Goal: Task Accomplishment & Management: Use online tool/utility

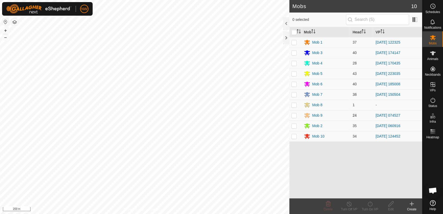
click at [295, 115] on p-checkbox at bounding box center [293, 115] width 5 height 4
checkbox input "true"
click at [369, 202] on icon at bounding box center [370, 203] width 5 height 5
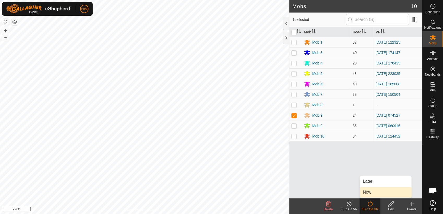
click at [368, 193] on link "Now" at bounding box center [386, 192] width 52 height 10
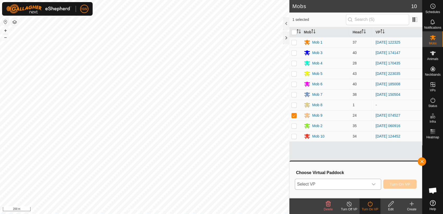
click at [374, 181] on div "dropdown trigger" at bounding box center [373, 184] width 10 height 10
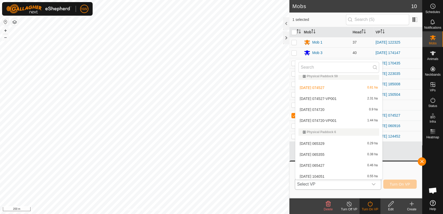
scroll to position [4088, 0]
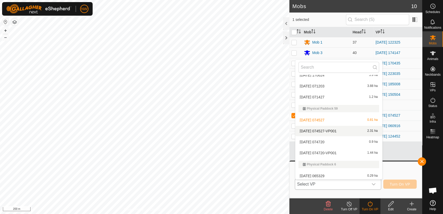
click at [327, 130] on li "[DATE] 074527-VP001 2.31 ha" at bounding box center [338, 131] width 87 height 10
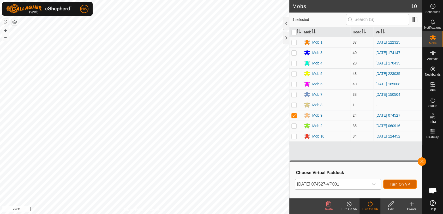
click at [391, 184] on span "Turn On VP" at bounding box center [400, 184] width 20 height 4
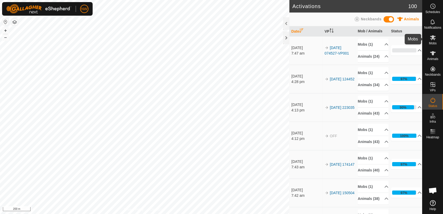
click at [435, 39] on icon at bounding box center [433, 37] width 6 height 6
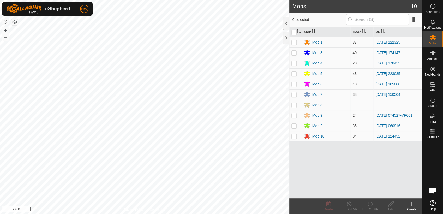
click at [294, 64] on p-checkbox at bounding box center [293, 63] width 5 height 4
checkbox input "true"
click at [371, 204] on icon at bounding box center [370, 204] width 7 height 6
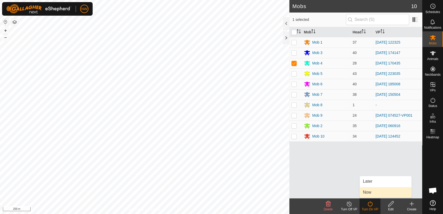
click at [372, 194] on link "Now" at bounding box center [386, 192] width 52 height 10
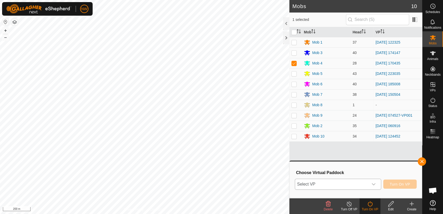
click at [377, 182] on div "dropdown trigger" at bounding box center [373, 184] width 10 height 10
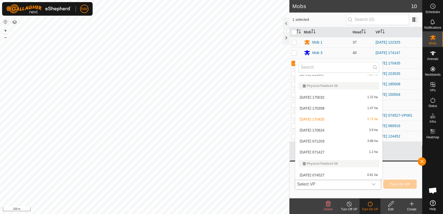
scroll to position [4049, 0]
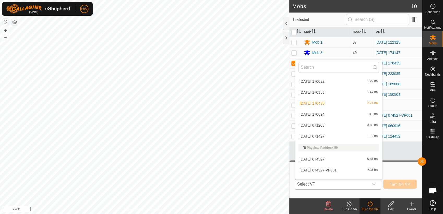
click at [313, 113] on li "[DATE] 170624 3.9 ha" at bounding box center [338, 114] width 87 height 10
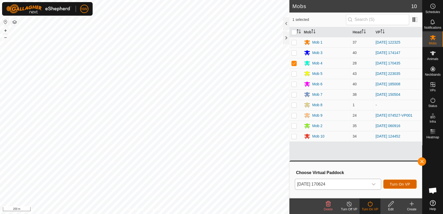
click at [394, 183] on span "Turn On VP" at bounding box center [400, 184] width 20 height 4
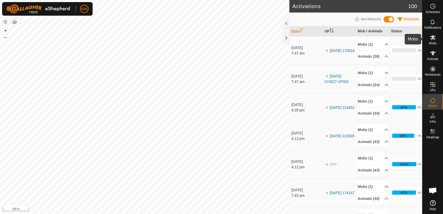
click at [433, 42] on span "Mobs" at bounding box center [433, 43] width 8 height 3
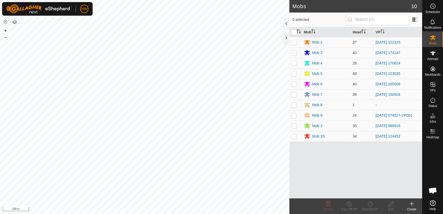
click at [294, 73] on p-checkbox at bounding box center [293, 73] width 5 height 4
checkbox input "true"
click at [370, 204] on icon at bounding box center [370, 204] width 7 height 6
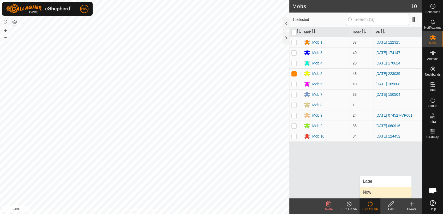
click at [375, 191] on link "Now" at bounding box center [386, 192] width 52 height 10
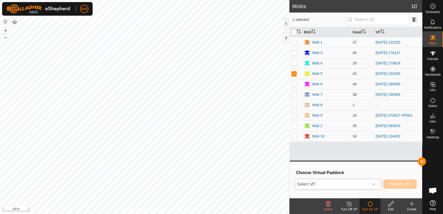
click at [376, 183] on icon "dropdown trigger" at bounding box center [374, 184] width 4 height 2
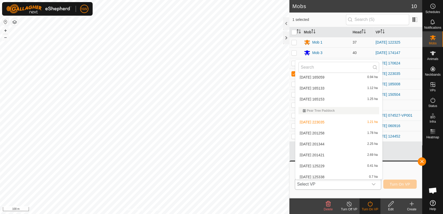
scroll to position [1340, 0]
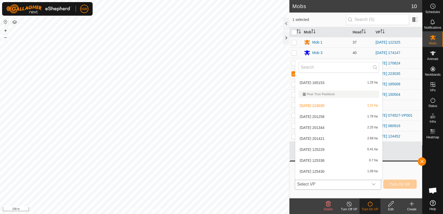
click at [325, 114] on li "[DATE] 201258 1.78 ha" at bounding box center [338, 116] width 87 height 10
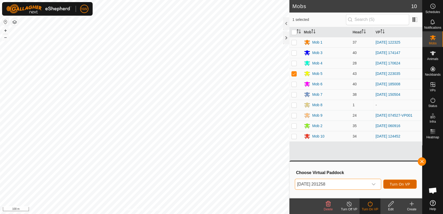
click at [399, 181] on button "Turn On VP" at bounding box center [399, 184] width 33 height 9
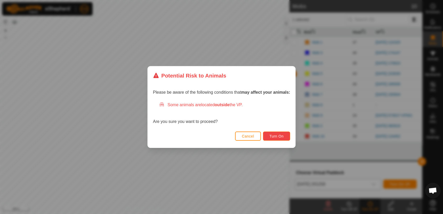
click at [282, 136] on span "Turn On" at bounding box center [277, 136] width 14 height 4
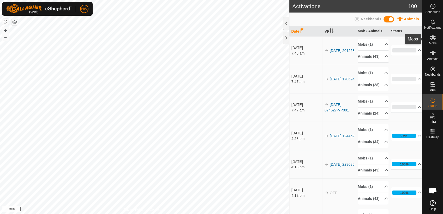
click at [432, 40] on icon at bounding box center [433, 37] width 6 height 6
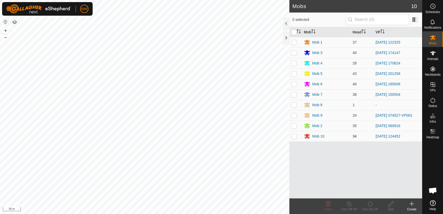
click at [294, 138] on p-checkbox at bounding box center [293, 136] width 5 height 4
checkbox input "true"
click at [371, 204] on icon at bounding box center [370, 204] width 7 height 6
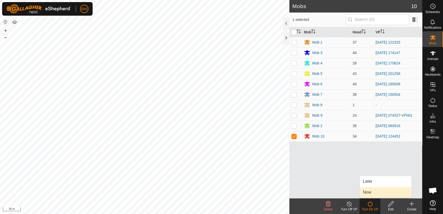
click at [373, 192] on link "Now" at bounding box center [386, 192] width 52 height 10
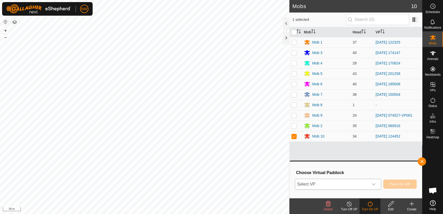
click at [376, 182] on icon "dropdown trigger" at bounding box center [374, 184] width 4 height 4
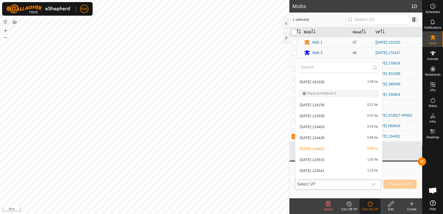
scroll to position [3668, 0]
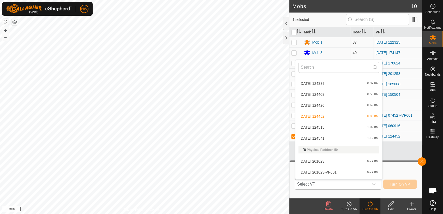
click at [321, 137] on li "[DATE] 124541 1.12 ha" at bounding box center [338, 138] width 87 height 10
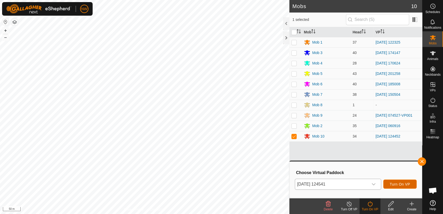
click at [396, 182] on button "Turn On VP" at bounding box center [399, 184] width 33 height 9
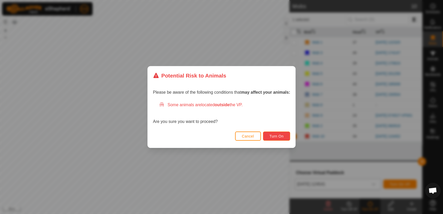
click at [279, 136] on span "Turn On" at bounding box center [277, 136] width 14 height 4
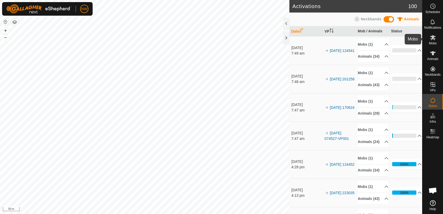
click at [434, 37] on icon at bounding box center [433, 37] width 6 height 5
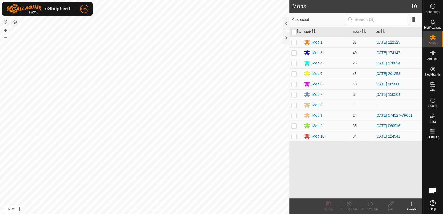
click at [294, 42] on p-checkbox at bounding box center [293, 42] width 5 height 4
checkbox input "true"
click at [369, 205] on icon at bounding box center [370, 204] width 7 height 6
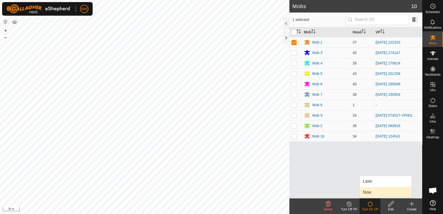
click at [369, 191] on link "Now" at bounding box center [386, 192] width 52 height 10
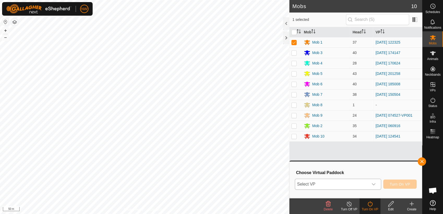
click at [376, 183] on icon "dropdown trigger" at bounding box center [374, 184] width 4 height 4
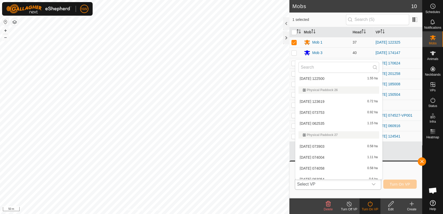
scroll to position [2762, 0]
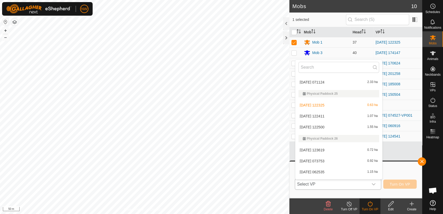
click at [324, 114] on li "[DATE] 122411 1.07 ha" at bounding box center [338, 116] width 87 height 10
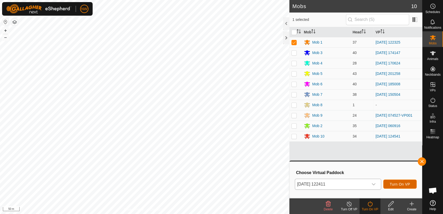
click at [391, 182] on span "Turn On VP" at bounding box center [400, 184] width 20 height 4
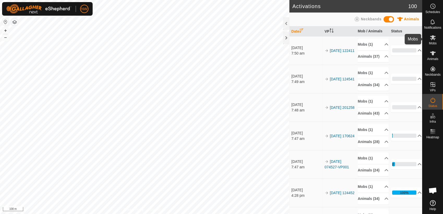
click at [433, 39] on icon at bounding box center [433, 37] width 6 height 6
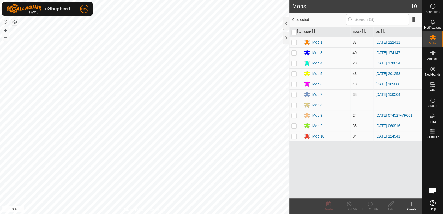
click at [293, 125] on p-checkbox at bounding box center [293, 126] width 5 height 4
checkbox input "true"
click at [349, 204] on line at bounding box center [349, 204] width 4 height 4
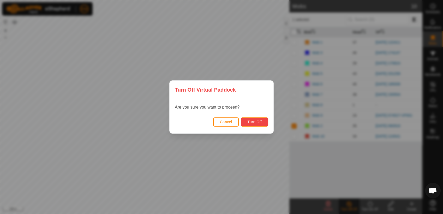
click at [257, 120] on span "Turn Off" at bounding box center [254, 122] width 14 height 4
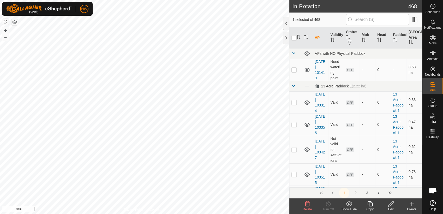
checkbox input "true"
checkbox input "false"
click at [436, 36] on es-mob-svg-icon at bounding box center [432, 37] width 9 height 8
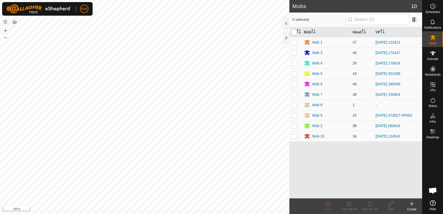
click at [294, 126] on p-checkbox at bounding box center [293, 126] width 5 height 4
checkbox input "true"
click at [370, 205] on icon at bounding box center [370, 204] width 7 height 6
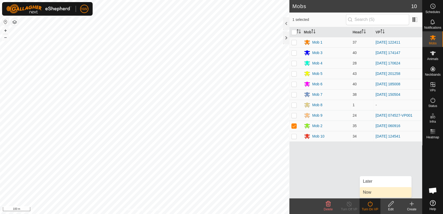
click at [371, 193] on link "Now" at bounding box center [386, 192] width 52 height 10
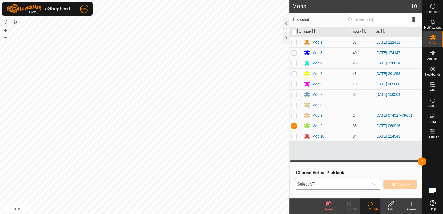
click at [376, 184] on icon "dropdown trigger" at bounding box center [374, 184] width 4 height 2
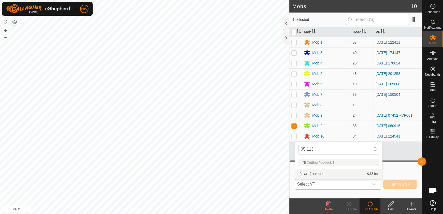
type input "05 113"
click at [325, 171] on li "[DATE] 113209 0.85 ha" at bounding box center [338, 174] width 87 height 10
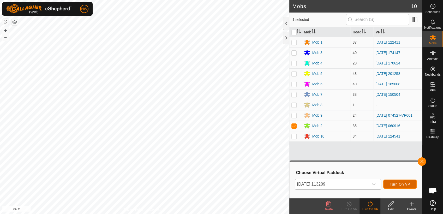
click at [390, 181] on button "Turn On VP" at bounding box center [399, 184] width 33 height 9
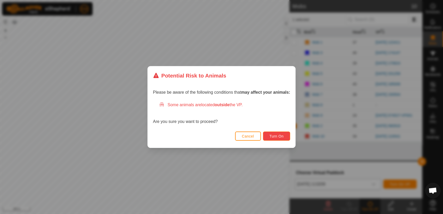
click at [276, 135] on span "Turn On" at bounding box center [277, 136] width 14 height 4
